Goal: Transaction & Acquisition: Book appointment/travel/reservation

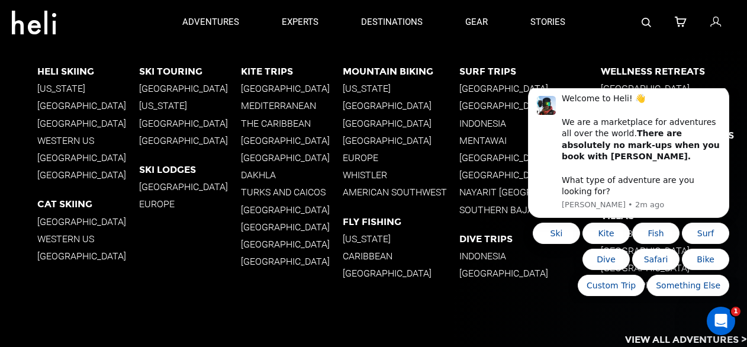
click at [167, 137] on p "Norway" at bounding box center [190, 140] width 102 height 11
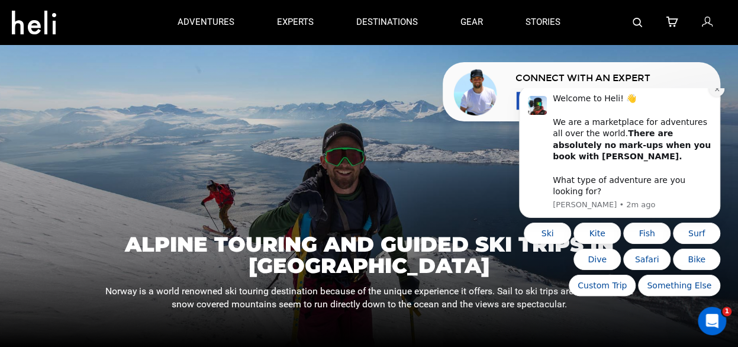
click at [717, 96] on button "Dismiss notification" at bounding box center [716, 88] width 15 height 15
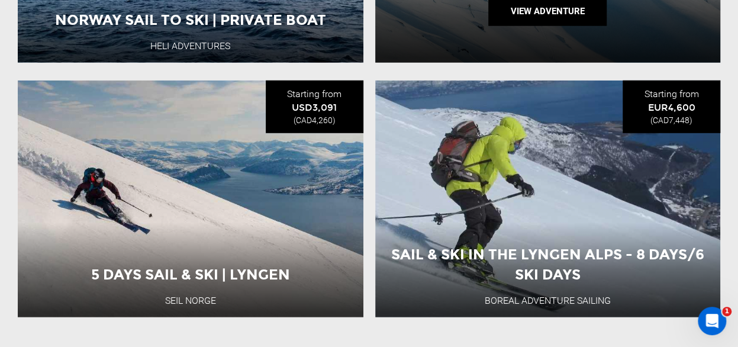
scroll to position [1599, 0]
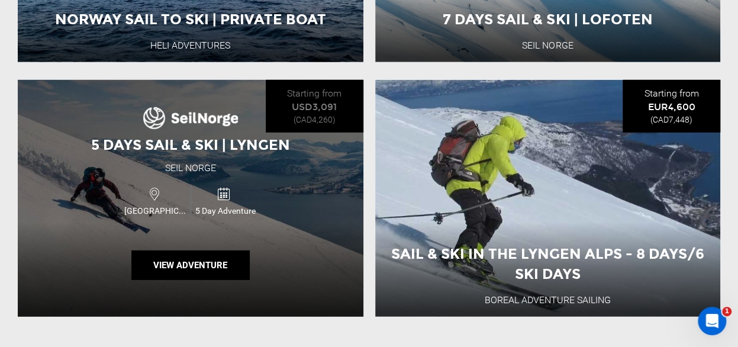
click at [196, 179] on div "5 Days Sail & Ski | Lyngen Seil Norge Norway 5 Day Adventure View Adventure" at bounding box center [191, 198] width 346 height 237
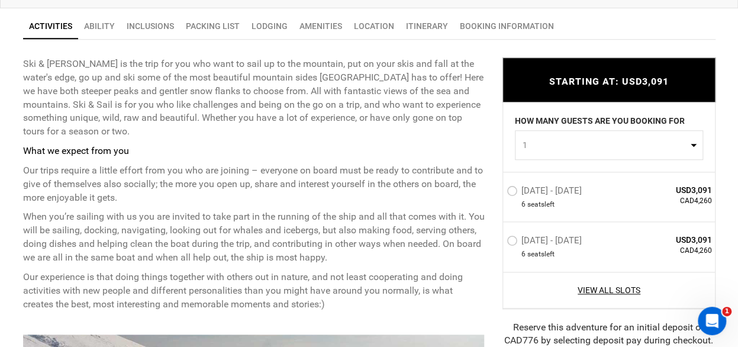
scroll to position [474, 0]
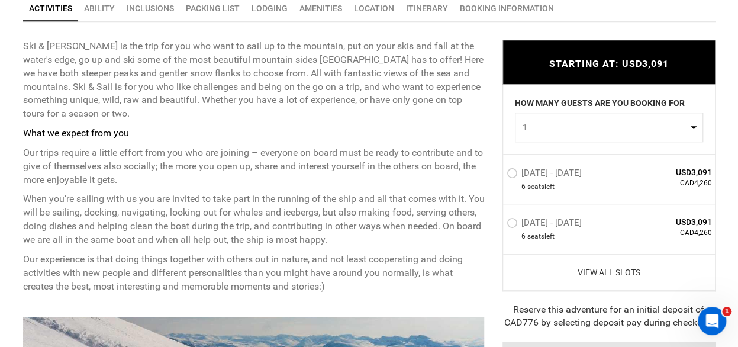
click at [621, 275] on link "View All Slots" at bounding box center [609, 272] width 205 height 12
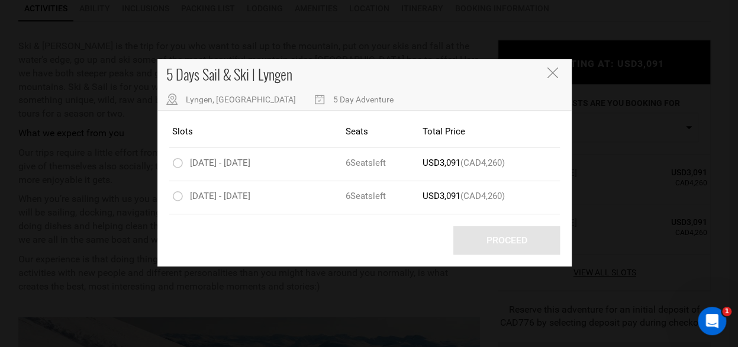
click at [552, 70] on icon "Close" at bounding box center [552, 72] width 11 height 11
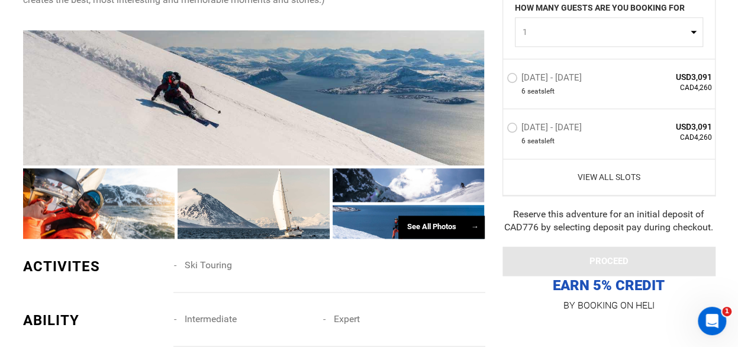
scroll to position [770, 0]
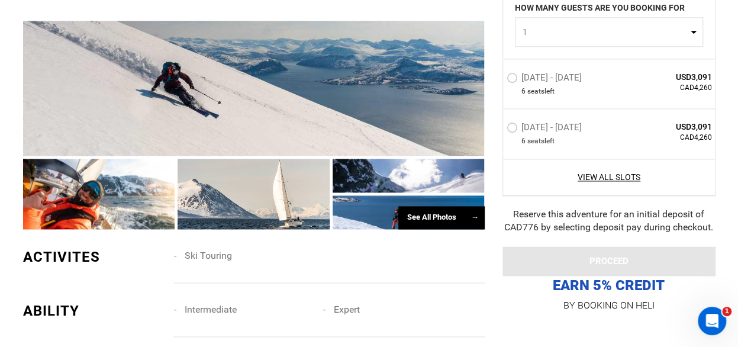
click at [449, 223] on div "See All Photos →" at bounding box center [441, 217] width 86 height 23
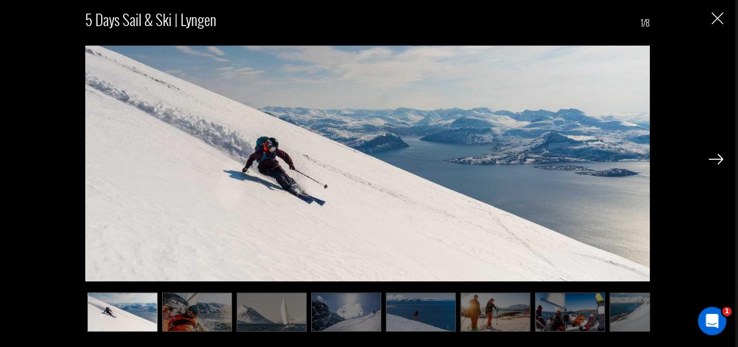
click at [711, 157] on img at bounding box center [716, 159] width 15 height 11
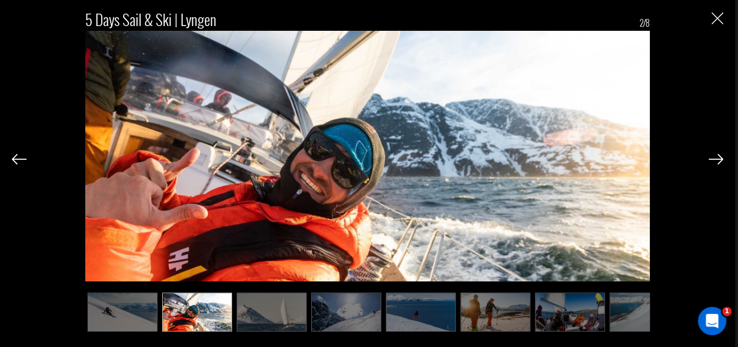
click at [711, 157] on img at bounding box center [716, 159] width 15 height 11
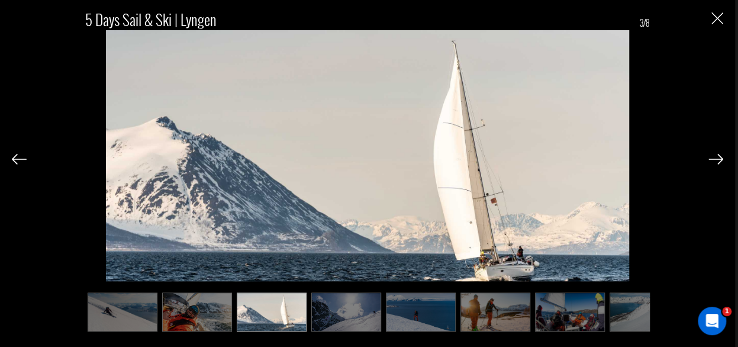
click at [711, 157] on img at bounding box center [716, 159] width 15 height 11
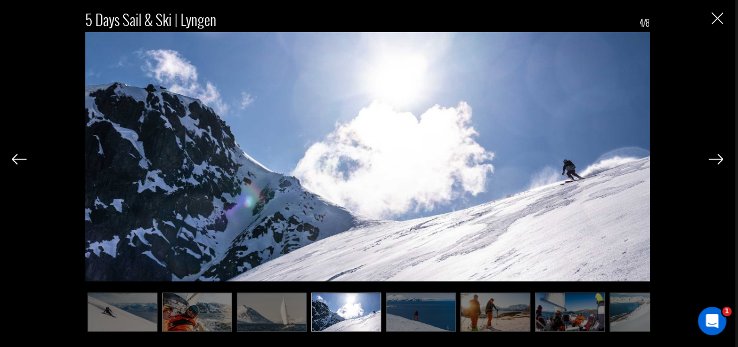
click at [711, 157] on img at bounding box center [716, 159] width 15 height 11
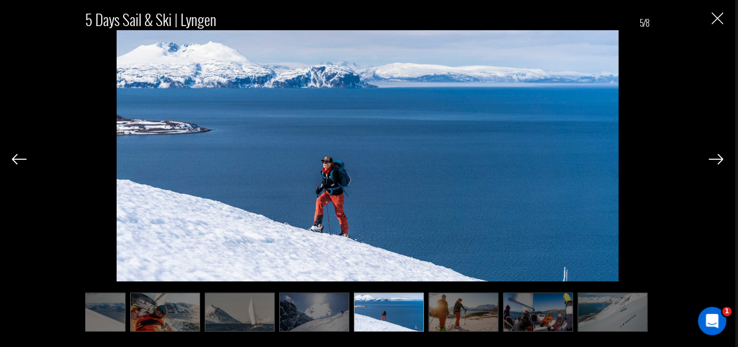
scroll to position [0, 32]
click at [711, 157] on img at bounding box center [716, 159] width 15 height 11
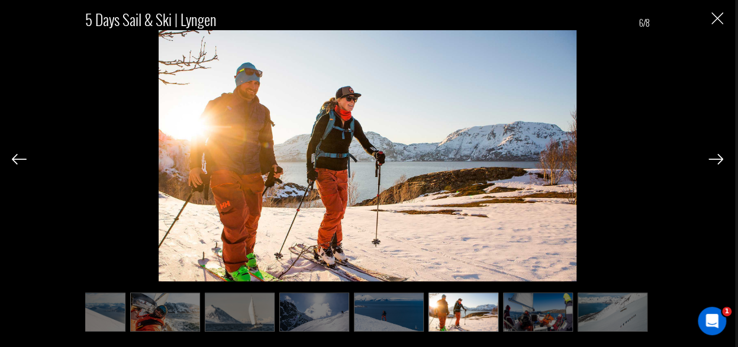
click at [711, 157] on img at bounding box center [716, 159] width 15 height 11
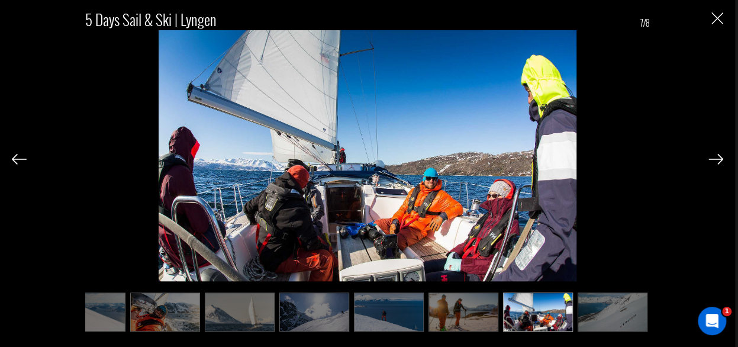
click at [711, 157] on img at bounding box center [716, 159] width 15 height 11
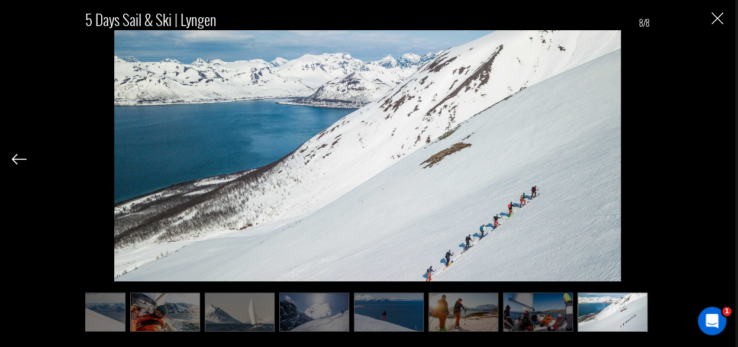
click at [711, 157] on div "5 Days Sail & Ski | Lyngen 8/8" at bounding box center [368, 165] width 712 height 330
click at [719, 21] on img "Close" at bounding box center [718, 18] width 12 height 12
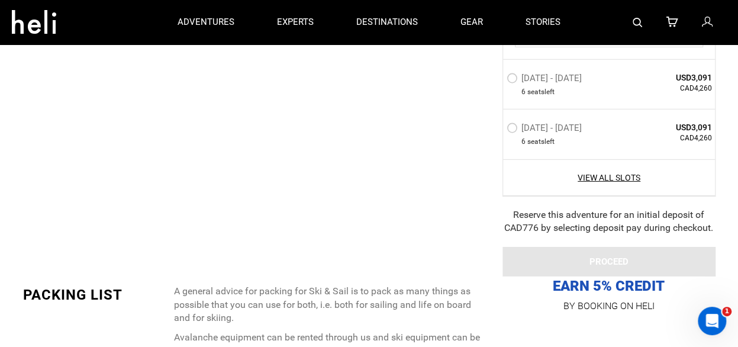
scroll to position [0, 0]
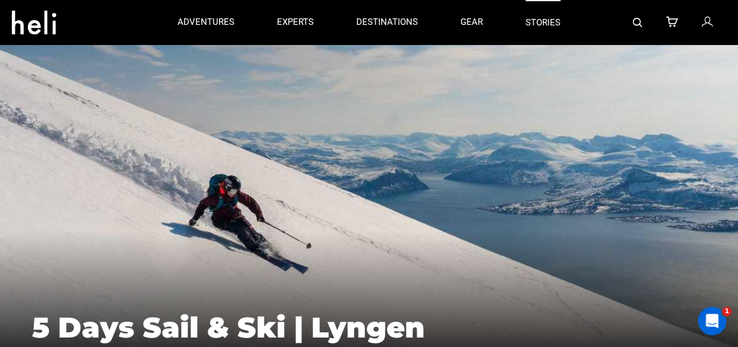
click at [548, 17] on link "stories" at bounding box center [543, 22] width 35 height 44
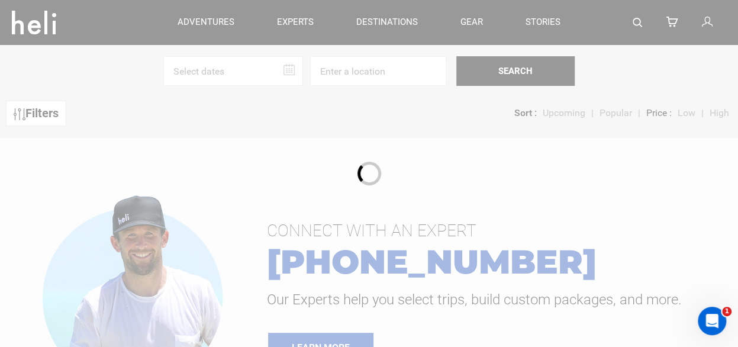
click at [287, 67] on div at bounding box center [369, 173] width 738 height 347
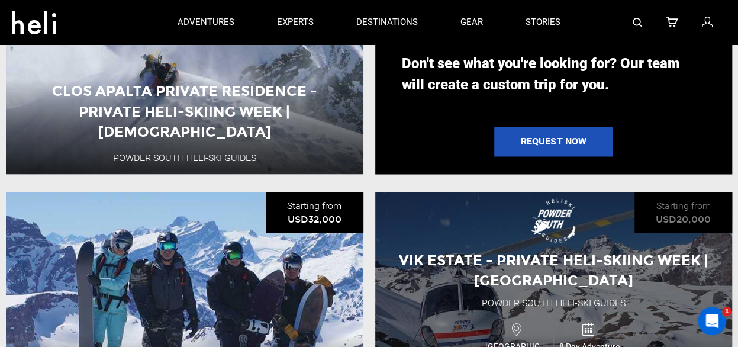
scroll to position [947, 0]
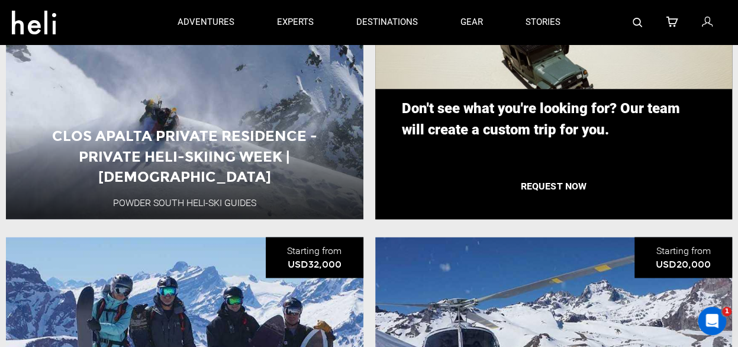
click at [554, 184] on link "Request Now" at bounding box center [553, 187] width 118 height 30
